Goal: Navigation & Orientation: Find specific page/section

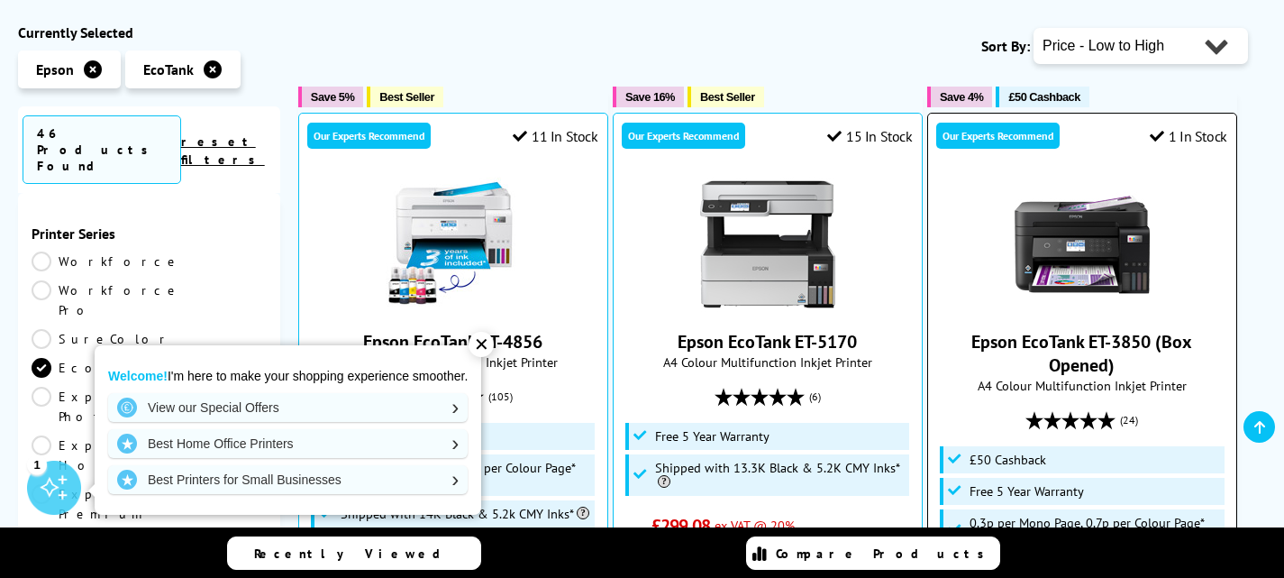
scroll to position [451, 0]
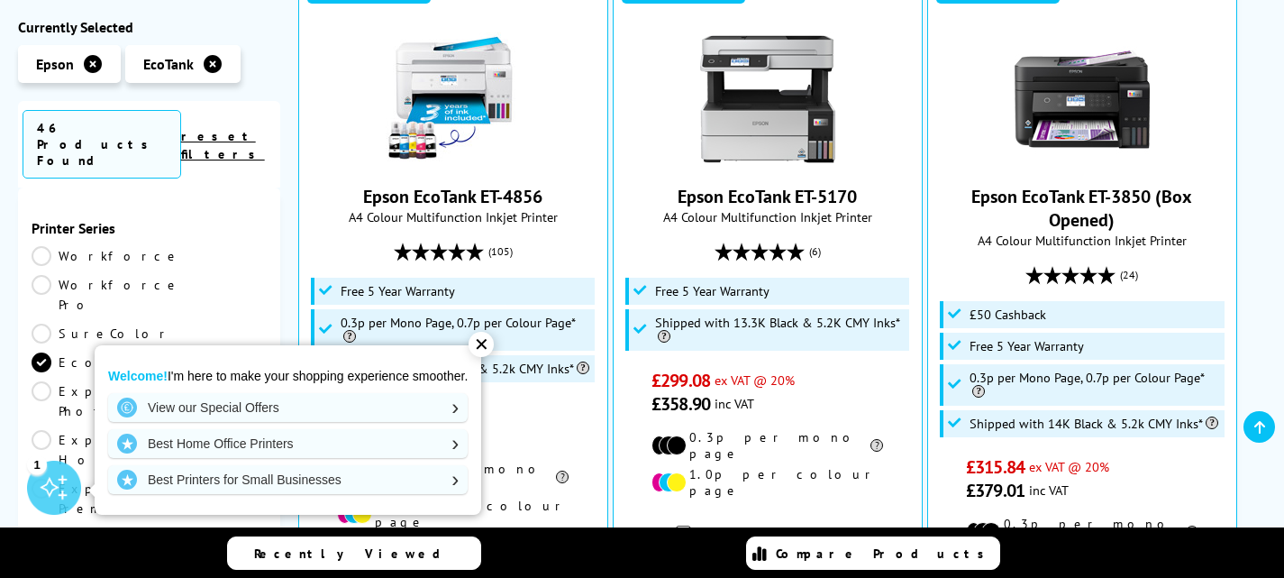
click at [485, 345] on div "✕" at bounding box center [481, 344] width 25 height 25
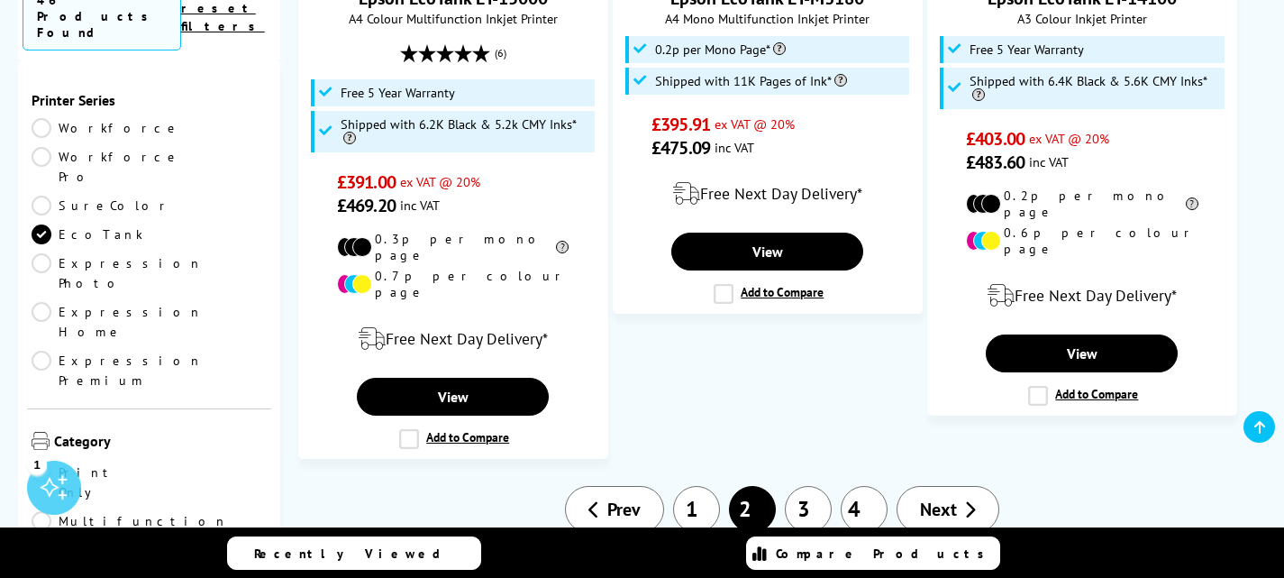
scroll to position [3154, 0]
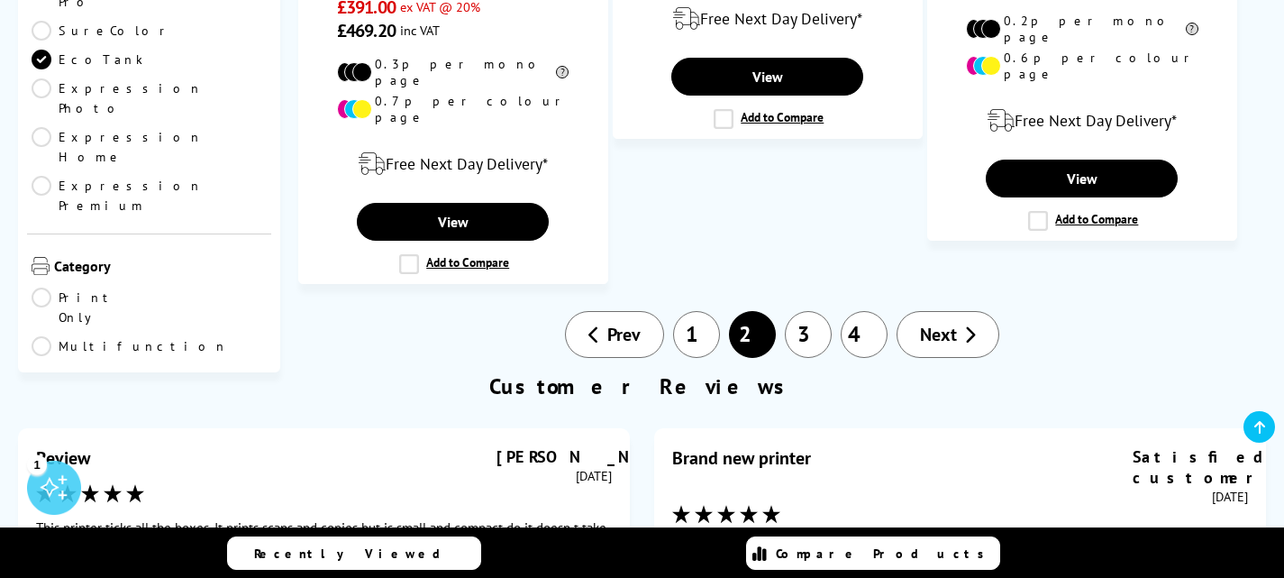
click at [692, 311] on link "1" at bounding box center [696, 334] width 47 height 47
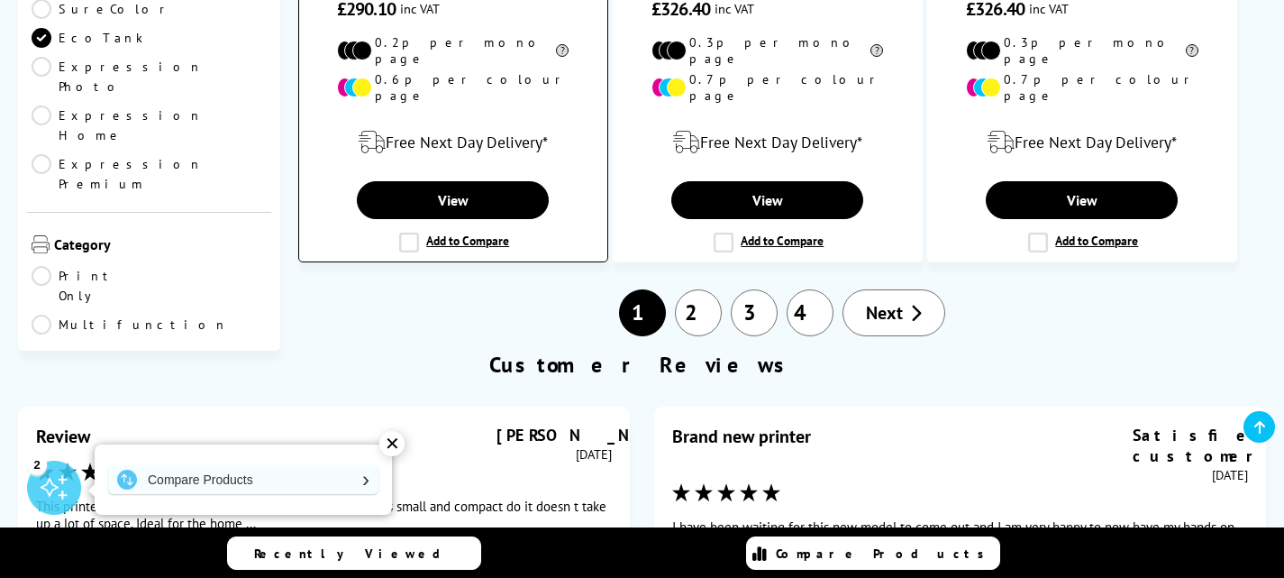
scroll to position [3244, 0]
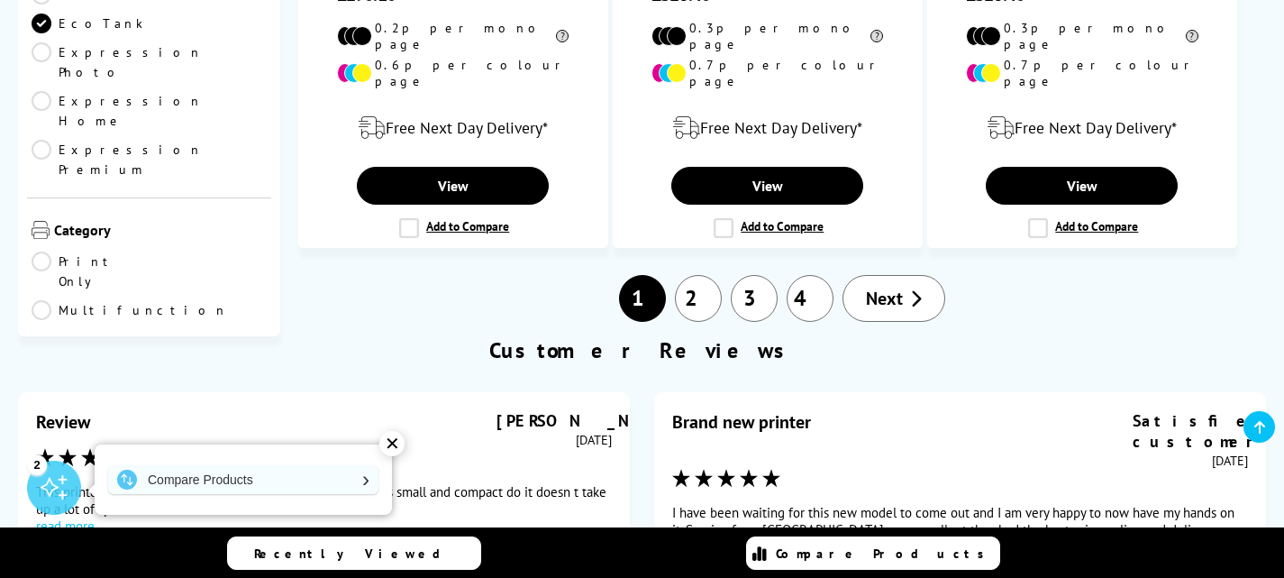
click at [742, 275] on link "3" at bounding box center [754, 298] width 47 height 47
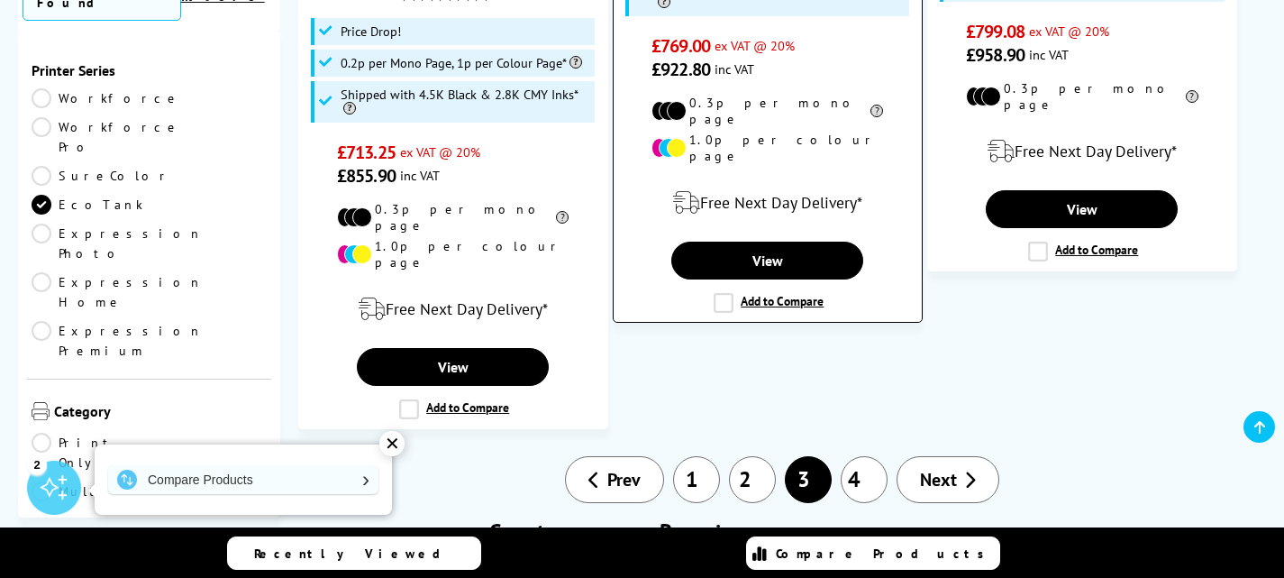
scroll to position [2974, 0]
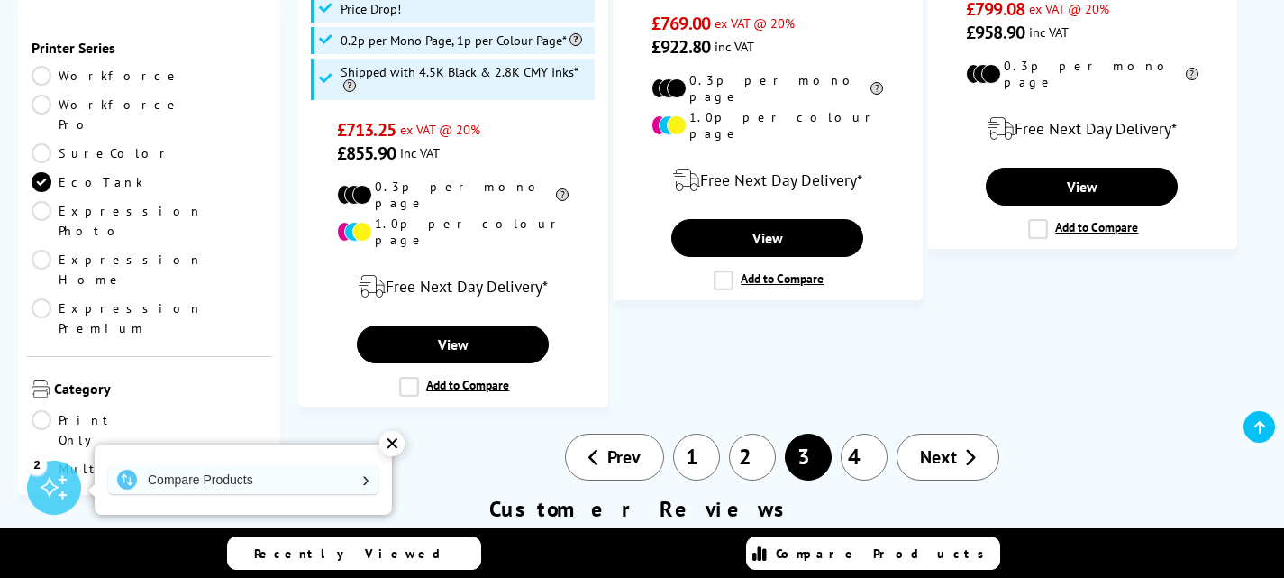
click at [867, 433] on link "4" at bounding box center [864, 456] width 47 height 47
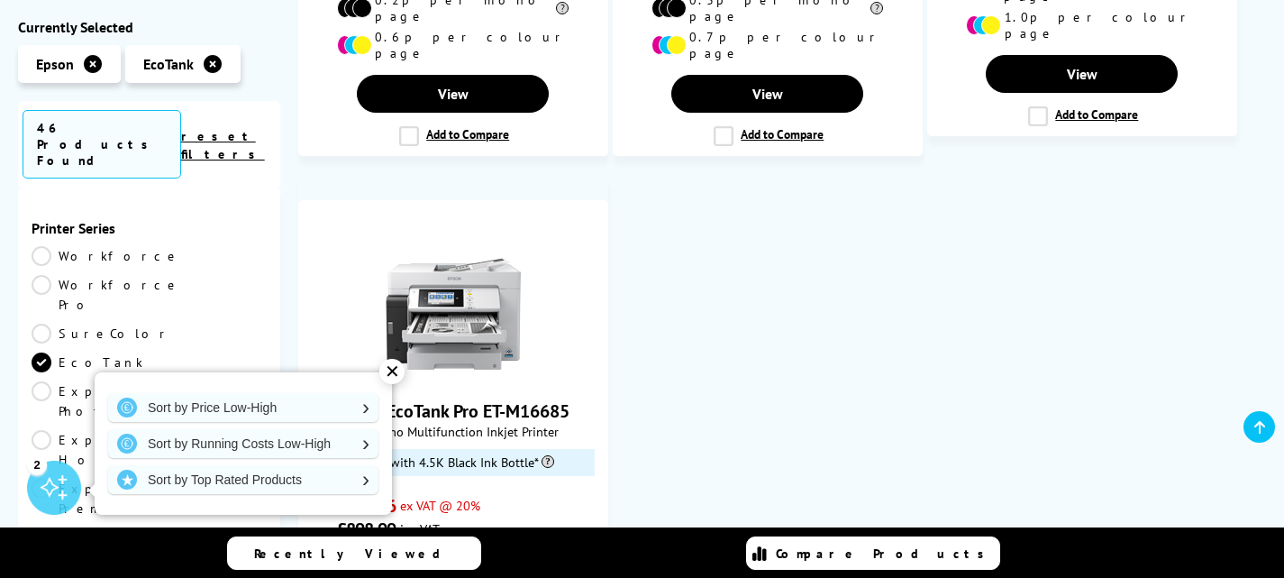
scroll to position [2343, 0]
